Goal: Information Seeking & Learning: Learn about a topic

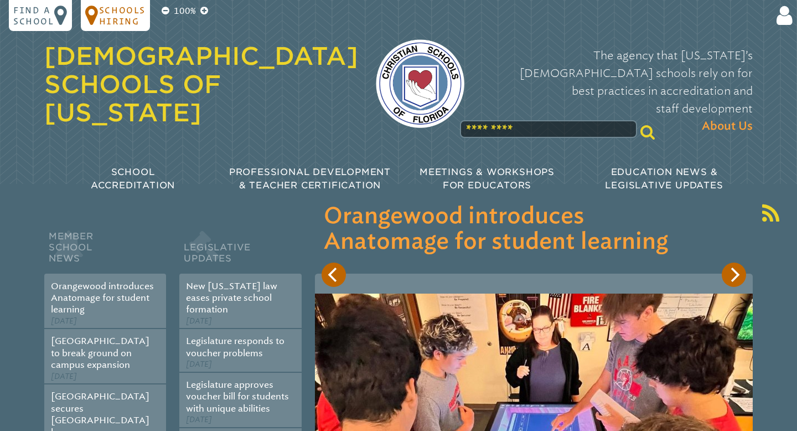
click at [126, 18] on p "Schools Hiring" at bounding box center [122, 15] width 47 height 22
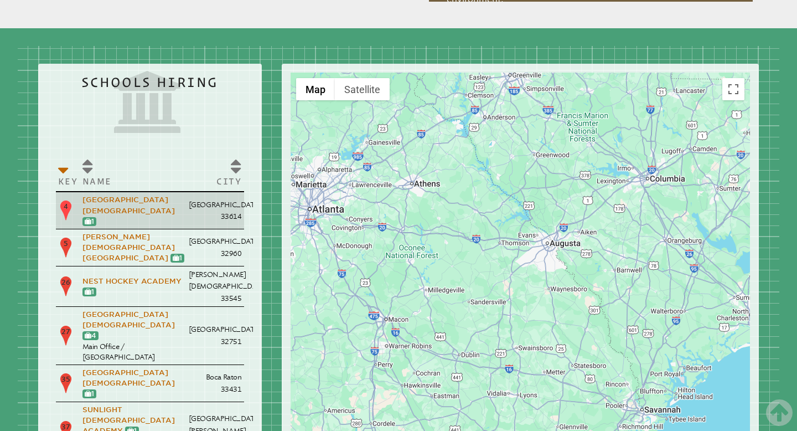
scroll to position [1330, 0]
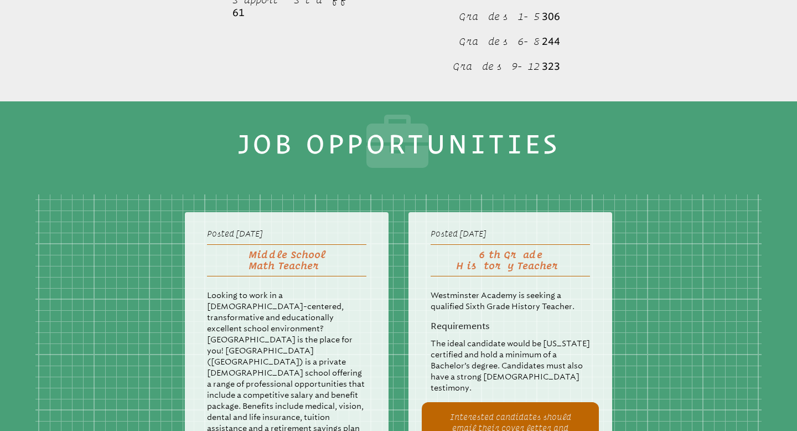
scroll to position [2397, 0]
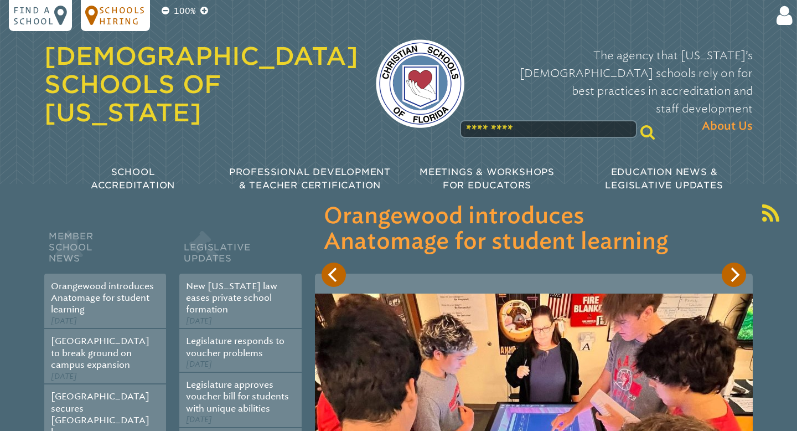
click at [115, 12] on p "Schools Hiring" at bounding box center [122, 15] width 47 height 22
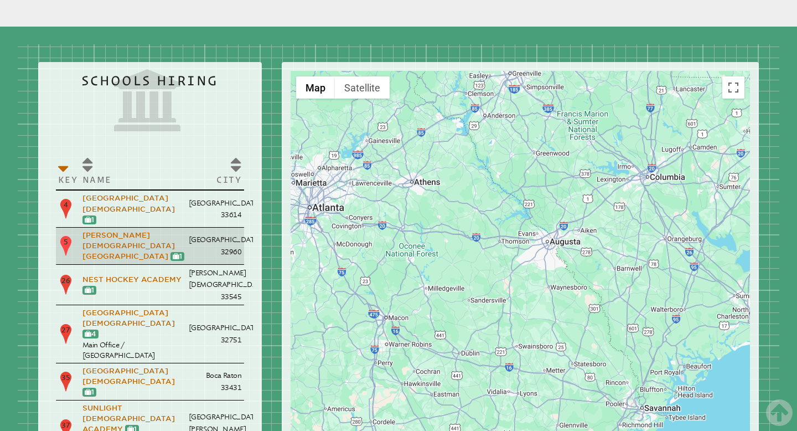
scroll to position [1335, 0]
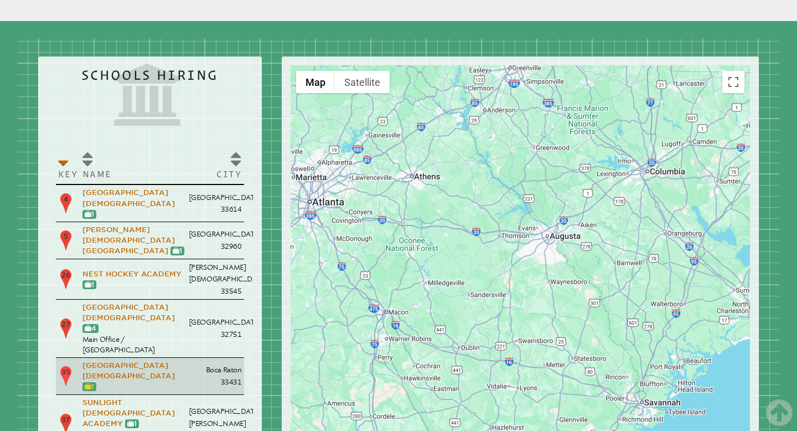
click at [91, 383] on icon at bounding box center [88, 386] width 7 height 7
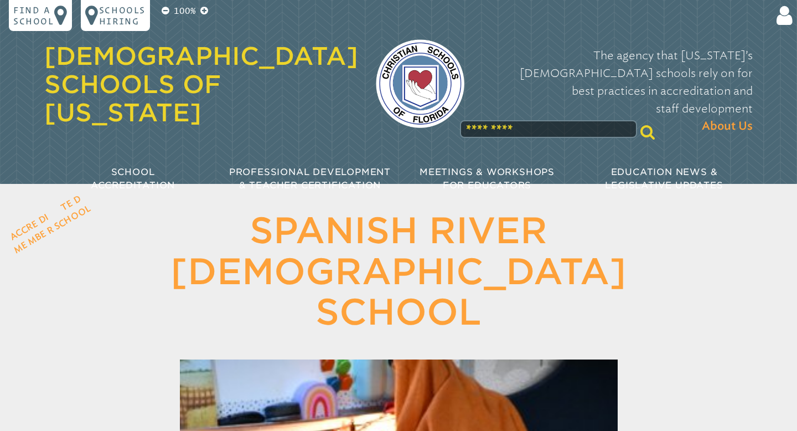
scroll to position [2036, 0]
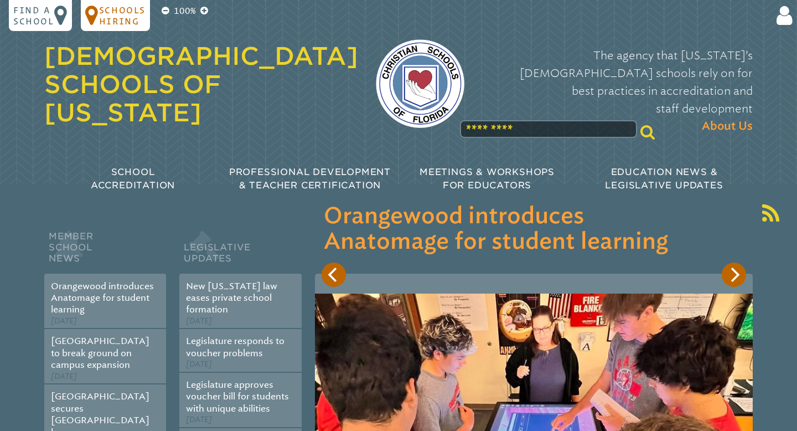
click at [117, 21] on p "Schools Hiring" at bounding box center [122, 15] width 47 height 22
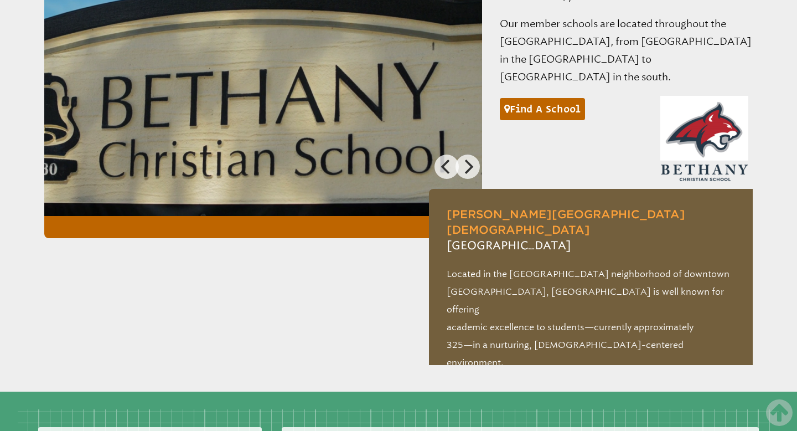
scroll to position [1257, 0]
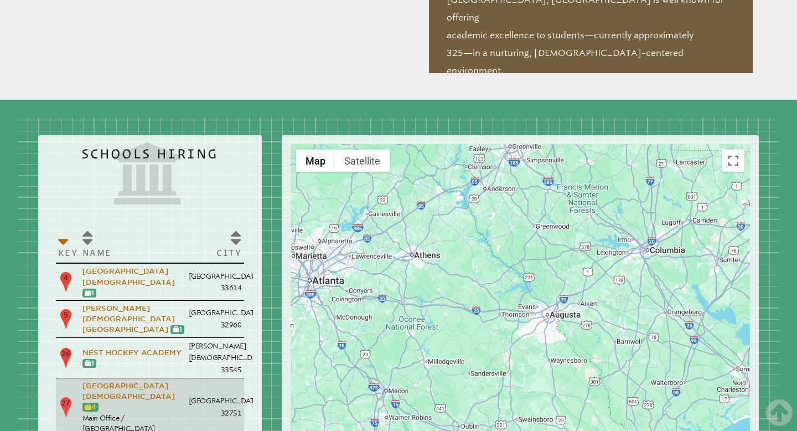
click at [96, 403] on link "4" at bounding box center [91, 407] width 12 height 8
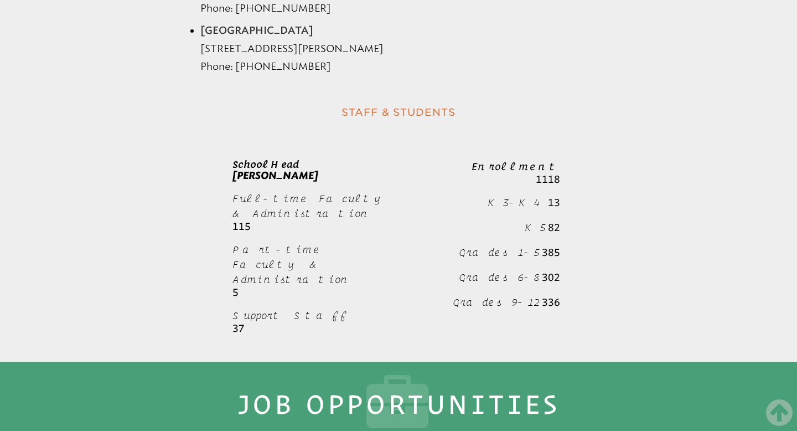
scroll to position [1745, 0]
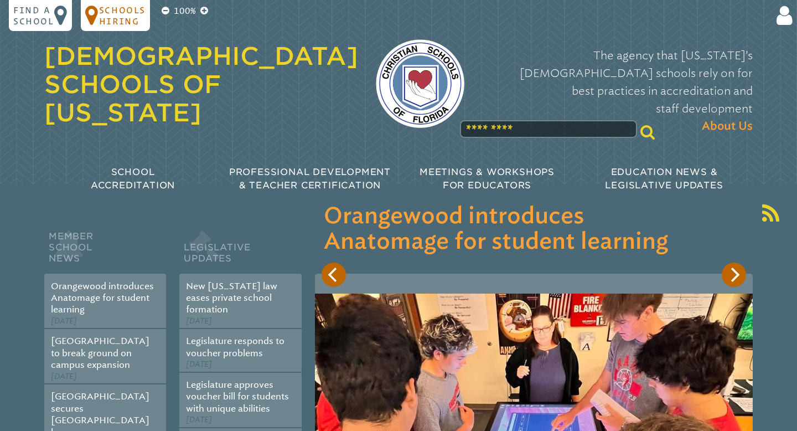
click at [112, 19] on p "Schools Hiring" at bounding box center [122, 15] width 47 height 22
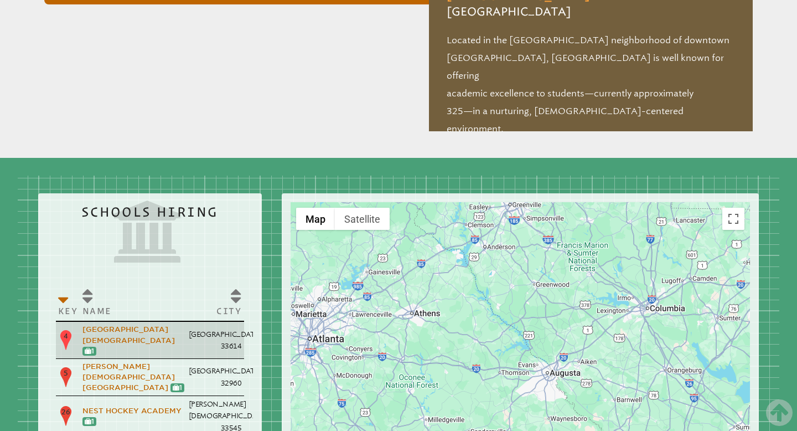
scroll to position [1257, 0]
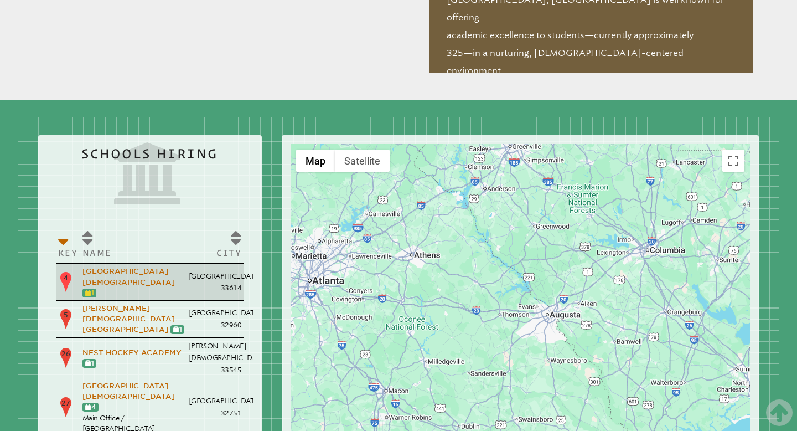
click at [94, 289] on link "1" at bounding box center [89, 293] width 9 height 8
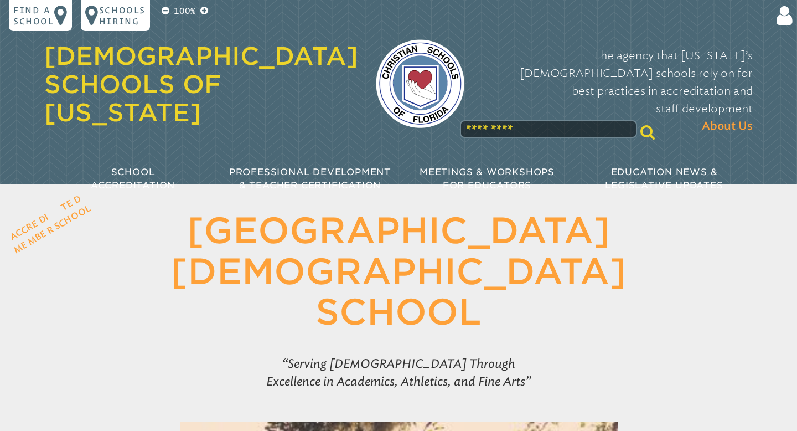
scroll to position [2165, 0]
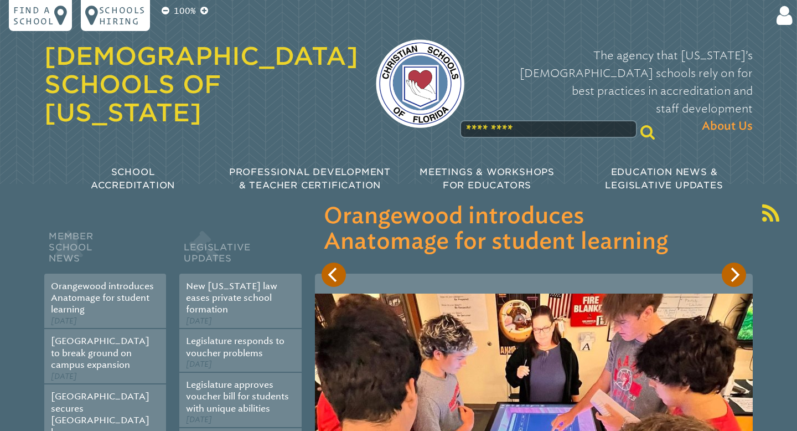
click at [121, 20] on p "Schools Hiring" at bounding box center [122, 15] width 47 height 22
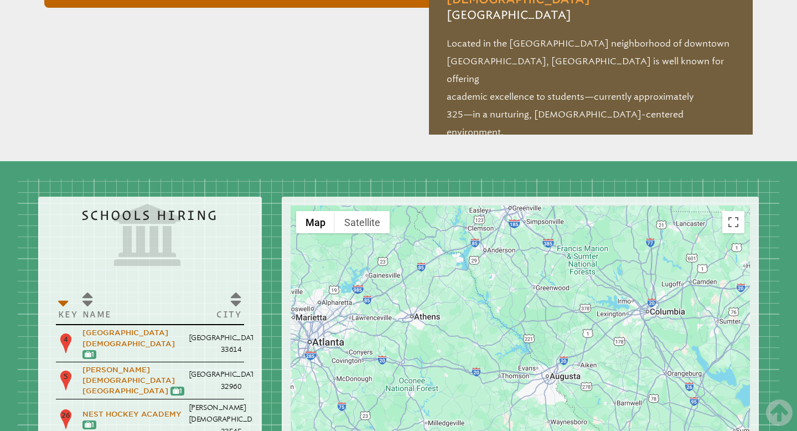
scroll to position [1257, 0]
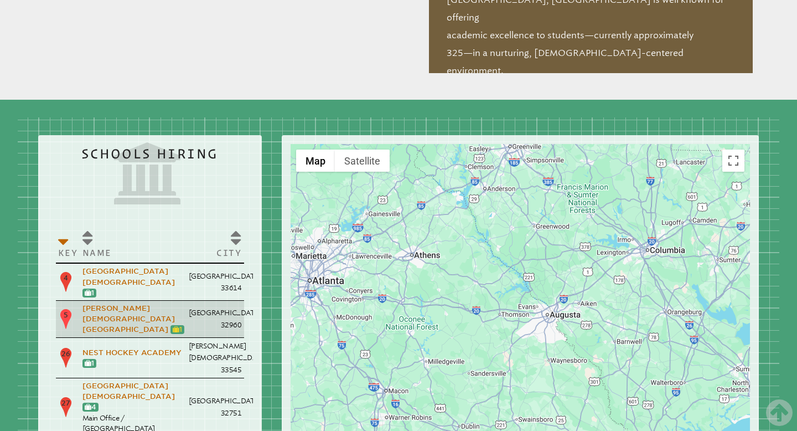
click at [173, 325] on link "1" at bounding box center [177, 329] width 9 height 8
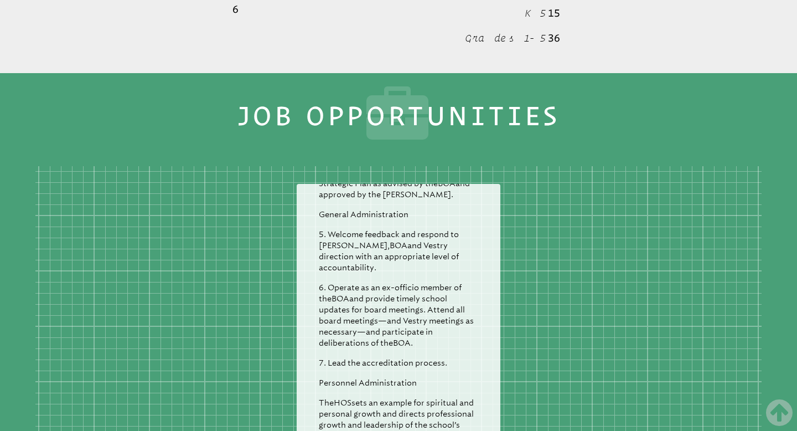
scroll to position [1445, 0]
